Goal: Task Accomplishment & Management: Use online tool/utility

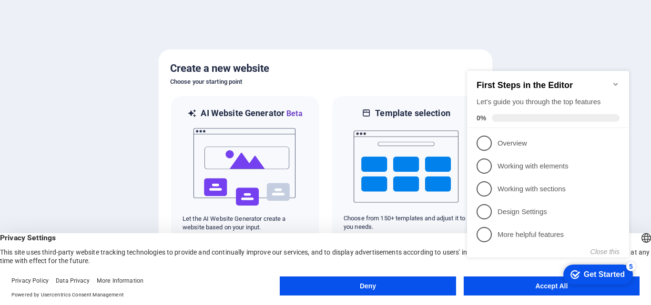
drag, startPoint x: 28, startPoint y: 231, endPoint x: 492, endPoint y: 290, distance: 467.9
click at [492, 291] on body "[DOMAIN_NAME] Press [Ctrl] + [V] to paste an element anywhere you'd like. Creat…" at bounding box center [325, 152] width 651 height 305
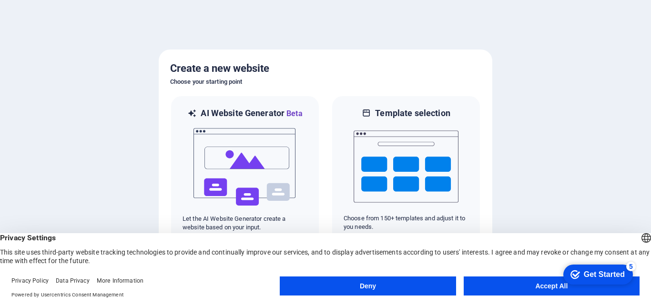
drag, startPoint x: 498, startPoint y: 288, endPoint x: 485, endPoint y: 286, distance: 14.0
click at [498, 288] on button "Accept All" at bounding box center [552, 286] width 176 height 19
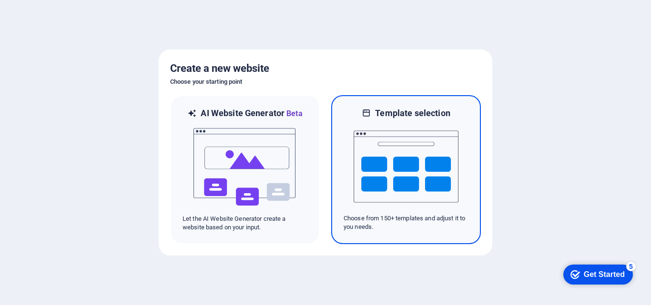
click at [372, 163] on img at bounding box center [406, 166] width 105 height 95
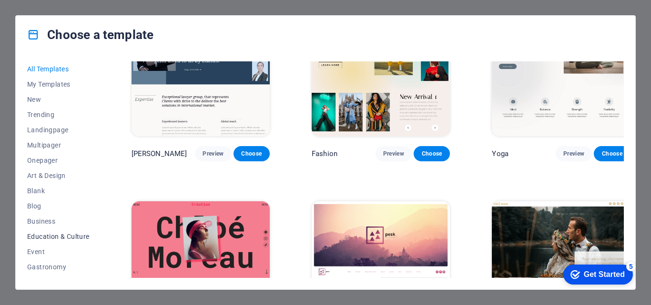
scroll to position [48, 0]
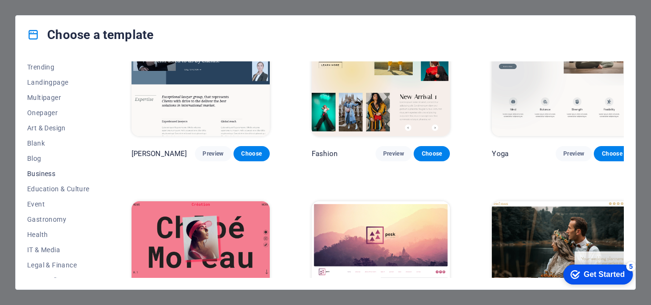
click at [58, 172] on span "Business" at bounding box center [58, 174] width 62 height 8
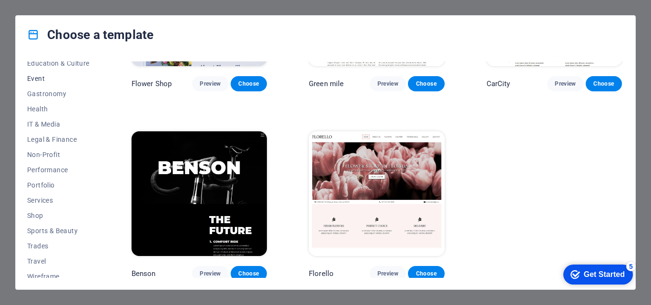
scroll to position [180, 0]
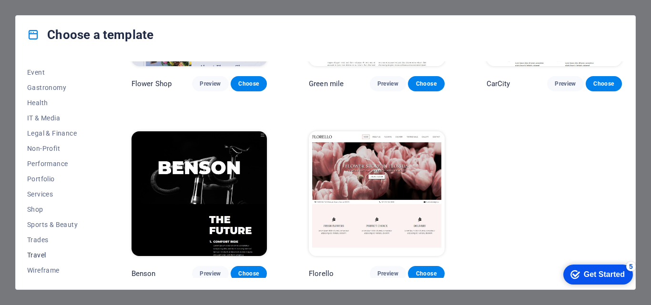
click at [48, 254] on span "Travel" at bounding box center [58, 256] width 62 height 8
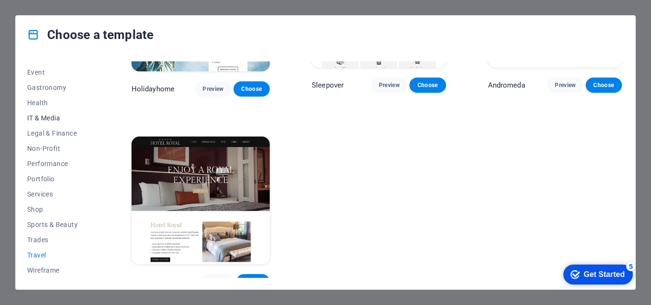
click at [40, 116] on span "IT & Media" at bounding box center [58, 118] width 62 height 8
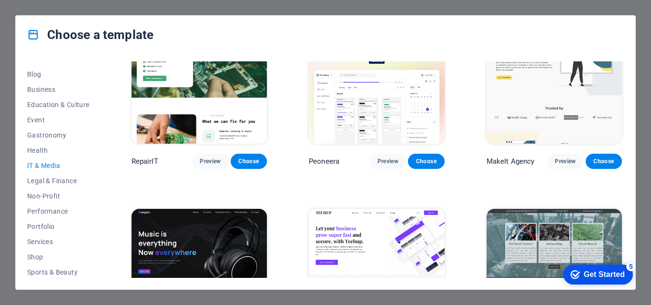
scroll to position [0, 0]
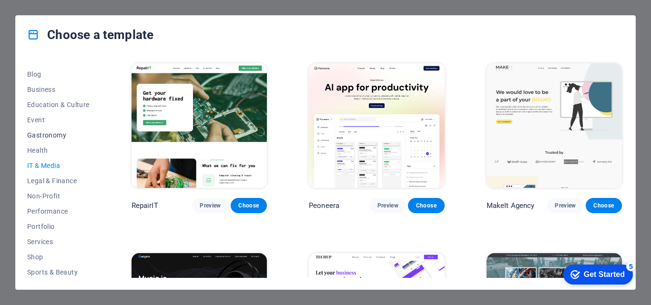
click at [52, 133] on span "Gastronomy" at bounding box center [58, 136] width 62 height 8
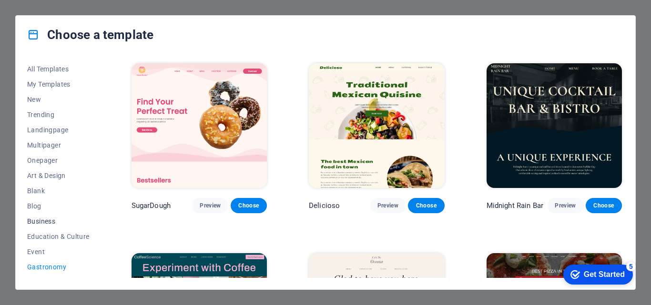
click at [38, 218] on span "Business" at bounding box center [58, 222] width 62 height 8
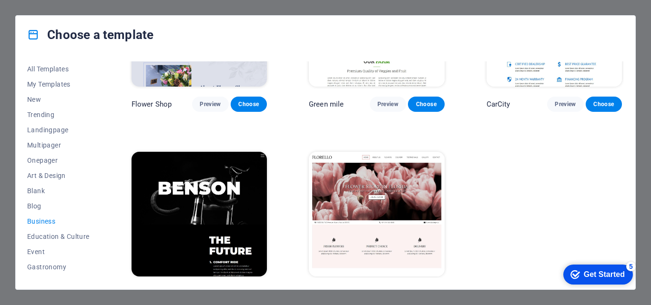
scroll to position [264, 0]
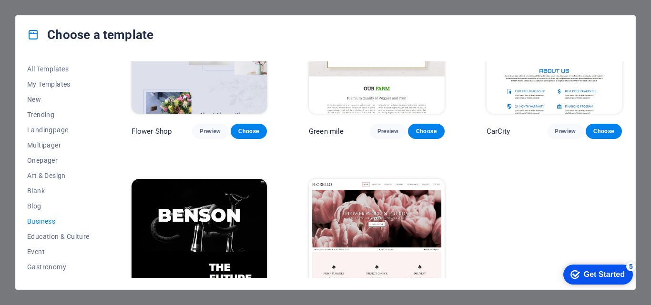
click at [188, 220] on img at bounding box center [199, 241] width 135 height 125
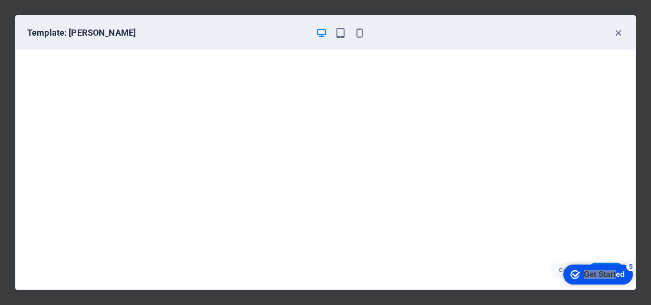
drag, startPoint x: 617, startPoint y: 277, endPoint x: 494, endPoint y: 292, distance: 123.4
click at [556, 289] on html "checkmark Get Started 5 First Steps in the Editor Let's guide you through the t…" at bounding box center [596, 274] width 81 height 29
click at [584, 274] on div "Get Started" at bounding box center [604, 275] width 41 height 9
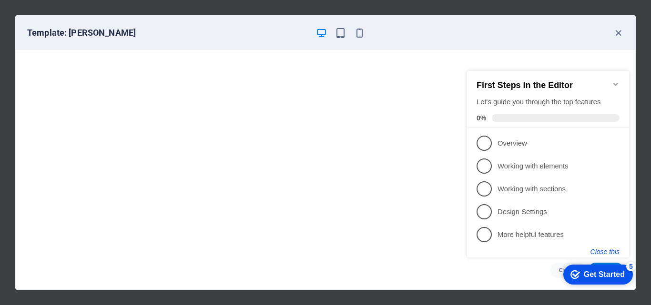
click at [597, 250] on button "Close this" at bounding box center [604, 252] width 29 height 8
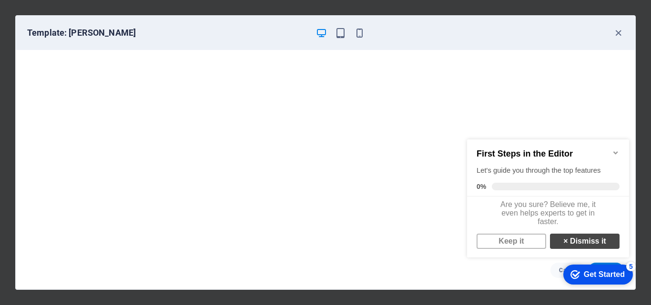
click at [573, 249] on link "× Dismiss it" at bounding box center [585, 241] width 70 height 15
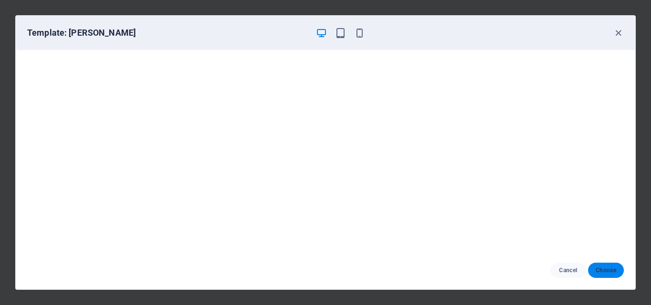
click at [601, 270] on span "Choose" at bounding box center [606, 271] width 20 height 8
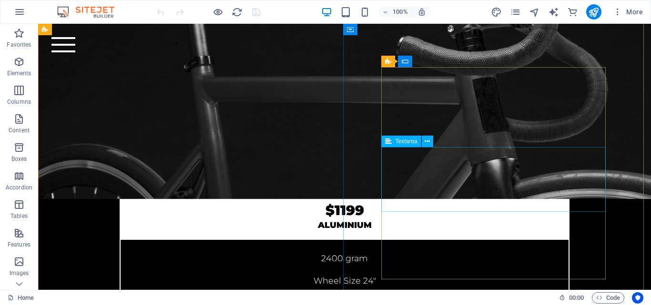
scroll to position [3044, 0]
